Goal: Task Accomplishment & Management: Use online tool/utility

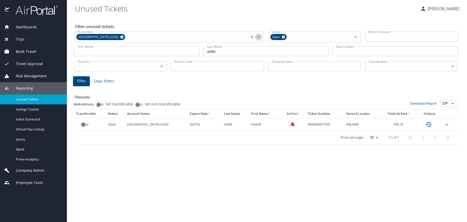
click at [260, 38] on icon "Open" at bounding box center [259, 37] width 6 height 6
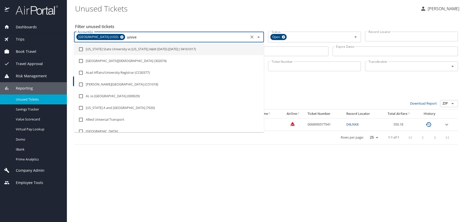
click at [122, 38] on icon at bounding box center [122, 37] width 4 height 6
click at [122, 38] on input "unive" at bounding box center [162, 36] width 172 height 7
drag, startPoint x: 121, startPoint y: 38, endPoint x: 54, endPoint y: 41, distance: 67.0
click at [54, 41] on div "Dashboards AirPortal 360™ Manager AirPortal 360™ Agent My Travel Dashboard Trip…" at bounding box center [233, 111] width 467 height 222
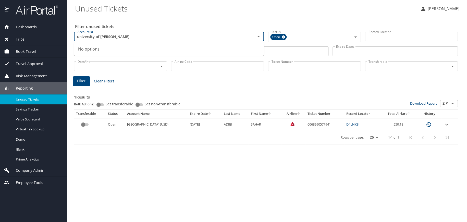
type input "university of viriginia"
click at [28, 38] on div "Trips" at bounding box center [33, 40] width 59 height 6
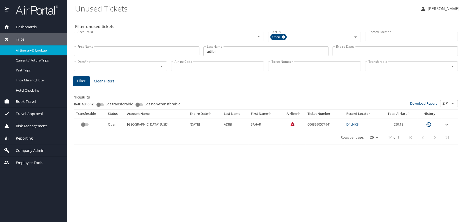
click at [24, 54] on link "Airtinerary® Lookup" at bounding box center [33, 50] width 67 height 10
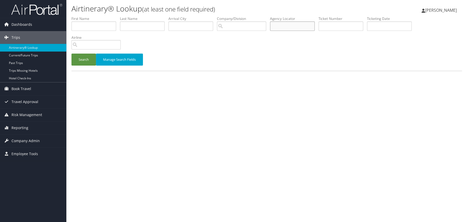
click at [305, 28] on input "text" at bounding box center [292, 25] width 45 height 9
type input "d1y35g"
click at [81, 57] on button "Search" at bounding box center [83, 60] width 25 height 12
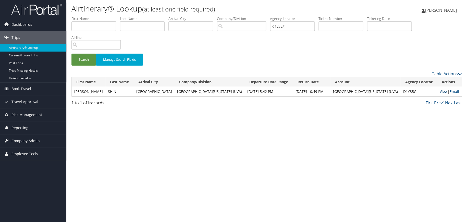
click at [440, 91] on link "View" at bounding box center [444, 91] width 8 height 5
click at [451, 92] on link "Email" at bounding box center [454, 91] width 9 height 5
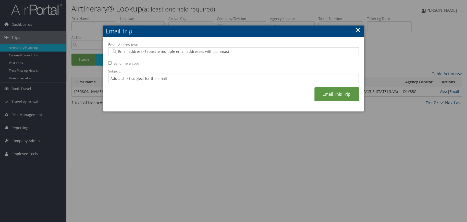
click at [153, 48] on div at bounding box center [233, 51] width 251 height 9
click at [145, 51] on input "Email Address(es):" at bounding box center [234, 51] width 244 height 5
paste input "ADZ2TX@VIRGINIA.EDU"
type input "ADZ2TX@VIRGINIA.EDU"
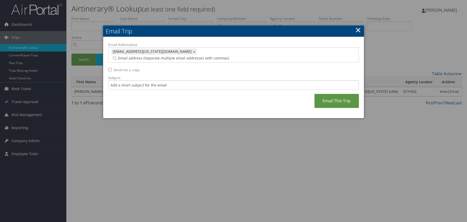
click at [111, 68] on input "Send me a copy" at bounding box center [109, 69] width 3 height 3
checkbox input "true"
click at [118, 80] on input "Subject:" at bounding box center [233, 84] width 251 height 9
type input "Chicago trip"
click at [343, 94] on link "Email This Trip" at bounding box center [337, 101] width 44 height 14
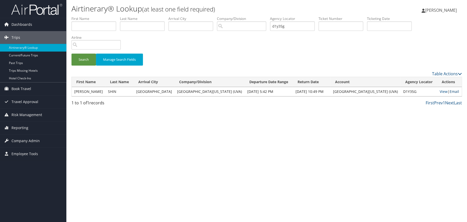
click at [450, 92] on link "Email" at bounding box center [454, 91] width 9 height 5
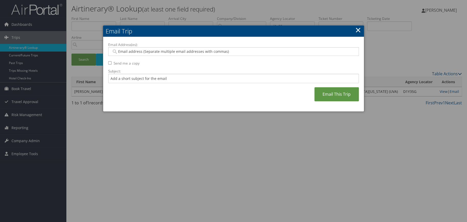
click at [187, 50] on input "Email Address(es):" at bounding box center [234, 51] width 244 height 5
click at [185, 52] on input "Email Address(es):" at bounding box center [234, 51] width 244 height 5
type input "thomas.shin@uvahealth.org"
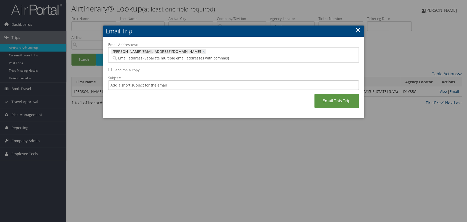
click at [111, 68] on input "Send me a copy" at bounding box center [109, 69] width 3 height 3
checkbox input "true"
click at [119, 80] on input "Subject:" at bounding box center [233, 84] width 251 height 9
type input "Chicago trip"
click at [333, 98] on link "Email This Trip" at bounding box center [337, 101] width 44 height 14
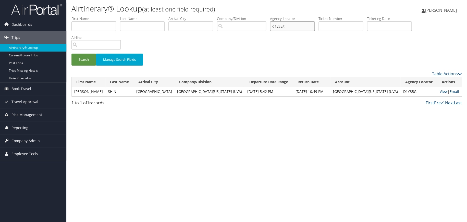
drag, startPoint x: 306, startPoint y: 27, endPoint x: 267, endPoint y: 27, distance: 39.1
click at [267, 16] on ul "First Name Last Name Departure City Arrival City Company/Division Airport/City …" at bounding box center [266, 16] width 391 height 0
type input "DNGTXQ"
click at [85, 59] on button "Search" at bounding box center [83, 60] width 25 height 12
